Goal: Task Accomplishment & Management: Use online tool/utility

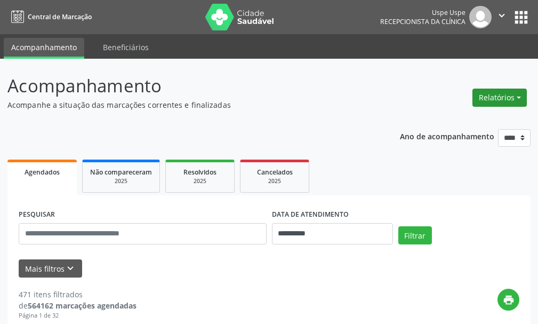
click at [504, 93] on button "Relatórios" at bounding box center [500, 98] width 54 height 18
click at [435, 122] on link "Agendamentos" at bounding box center [470, 120] width 115 height 15
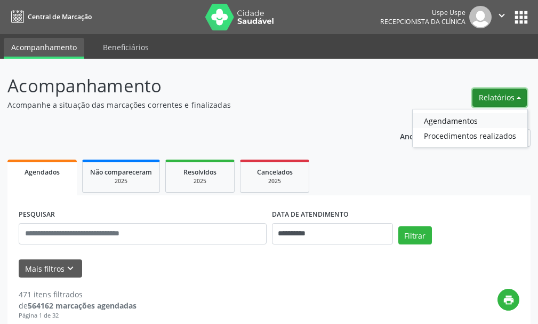
select select "*"
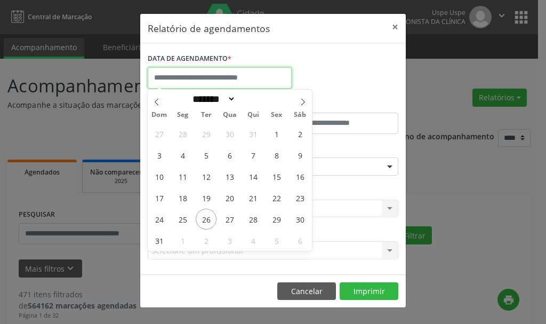
click at [204, 80] on input "text" at bounding box center [220, 77] width 144 height 21
click at [208, 218] on span "26" at bounding box center [206, 219] width 21 height 21
type input "**********"
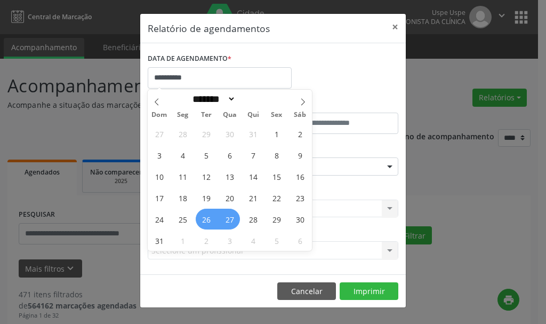
click at [234, 218] on span "27" at bounding box center [229, 219] width 21 height 21
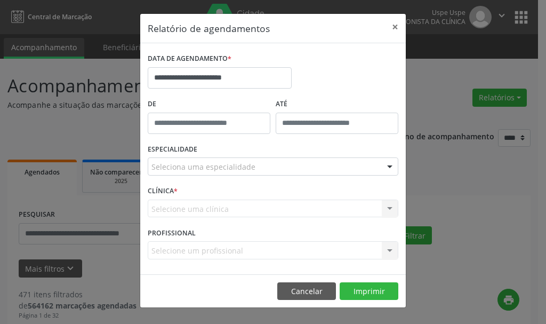
click at [234, 218] on div "CLÍNICA * Selecione uma clínica Nenhum resultado encontrado para: " " Não há ne…" at bounding box center [273, 204] width 256 height 42
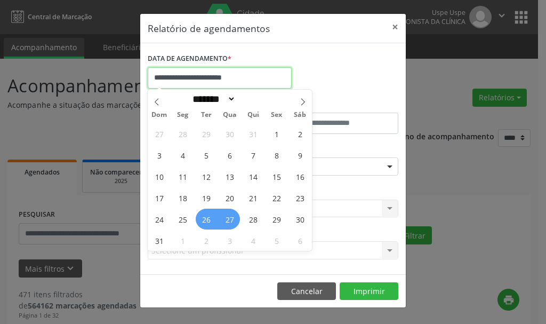
click at [236, 75] on input "**********" at bounding box center [220, 77] width 144 height 21
click at [230, 221] on span "27" at bounding box center [229, 219] width 21 height 21
type input "**********"
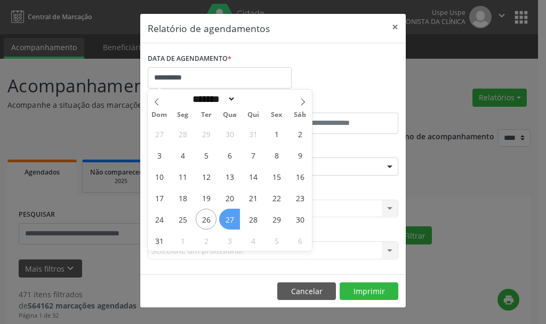
click at [230, 221] on span "27" at bounding box center [229, 219] width 21 height 21
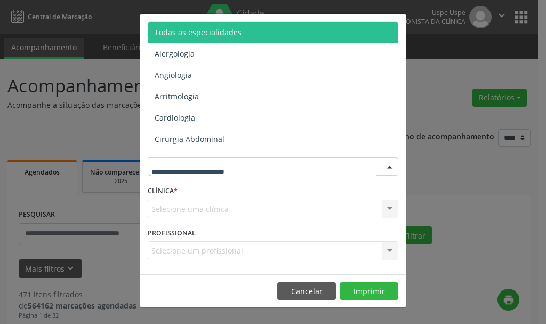
click at [206, 30] on span "Todas as especialidades" at bounding box center [198, 32] width 87 height 10
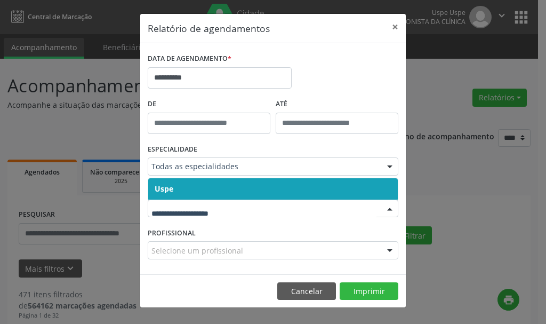
click at [173, 218] on input "text" at bounding box center [263, 213] width 225 height 21
click at [167, 189] on span "Uspe" at bounding box center [164, 188] width 19 height 10
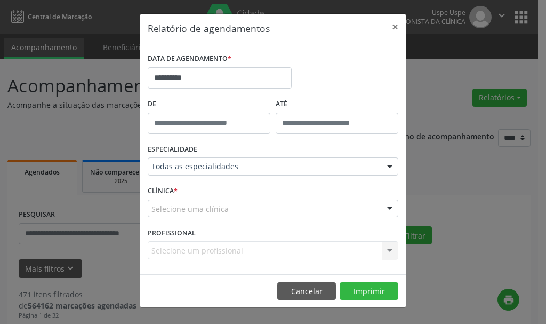
click at [162, 192] on label "CLÍNICA *" at bounding box center [163, 191] width 30 height 17
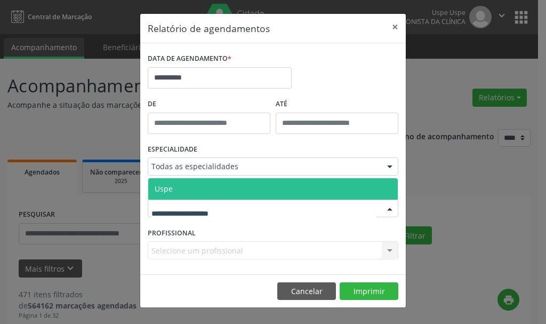
click at [164, 190] on span "Uspe" at bounding box center [164, 188] width 18 height 10
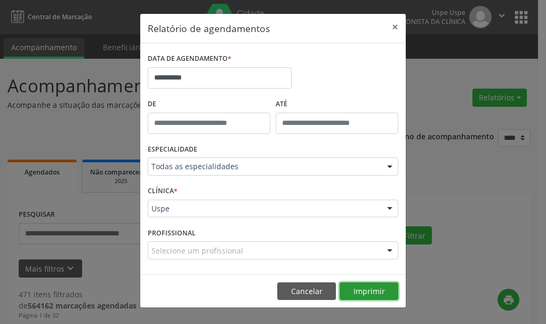
click at [373, 291] on button "Imprimir" at bounding box center [369, 291] width 59 height 18
